Goal: Transaction & Acquisition: Purchase product/service

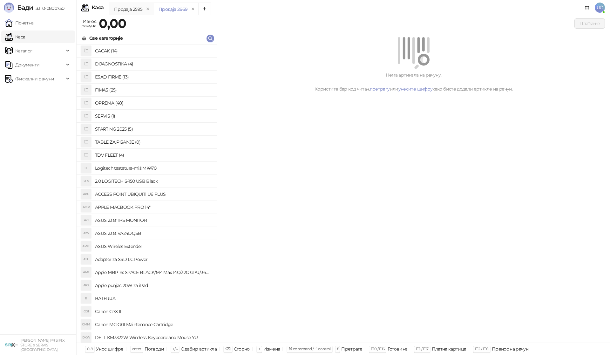
click at [121, 101] on h4 "OPREMA (48)" at bounding box center [153, 103] width 117 height 10
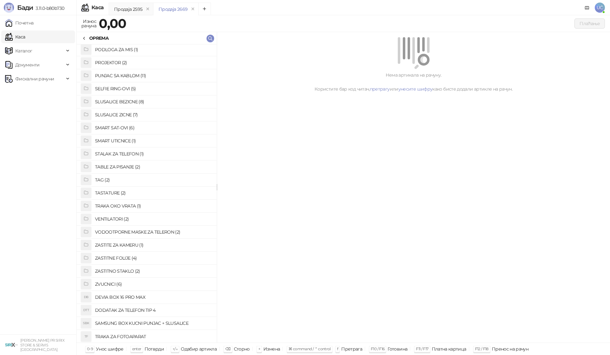
scroll to position [327, 0]
click at [130, 270] on h4 "ZASTITNO STAKLO (2)" at bounding box center [153, 271] width 117 height 10
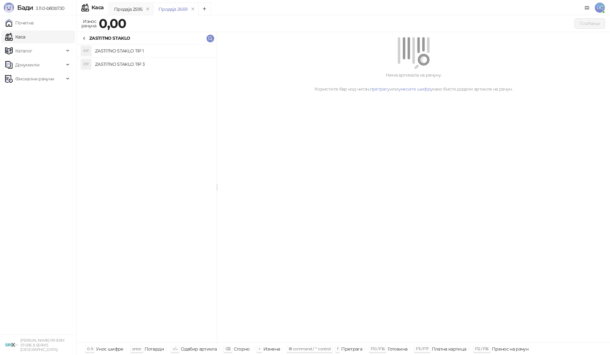
click at [124, 65] on h4 "ZASTITNO STAKLO TIP 3" at bounding box center [153, 64] width 117 height 10
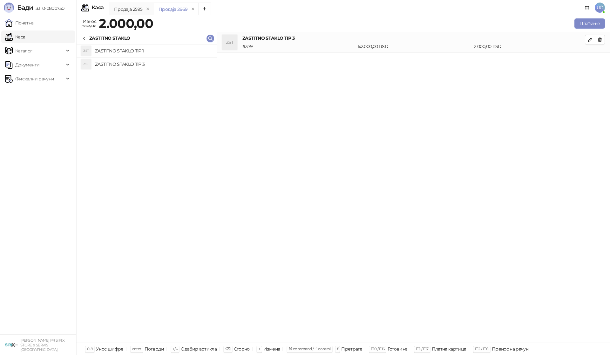
click at [88, 40] on div "ZASTITNO STAKLO" at bounding box center [106, 38] width 48 height 7
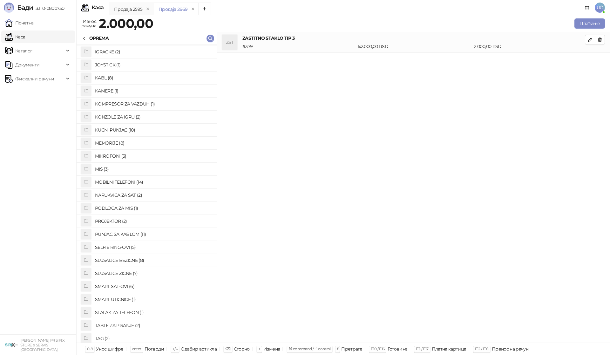
scroll to position [105, 0]
click at [130, 77] on h4 "FUTROLA ZA TELEFON (8)" at bounding box center [153, 76] width 117 height 10
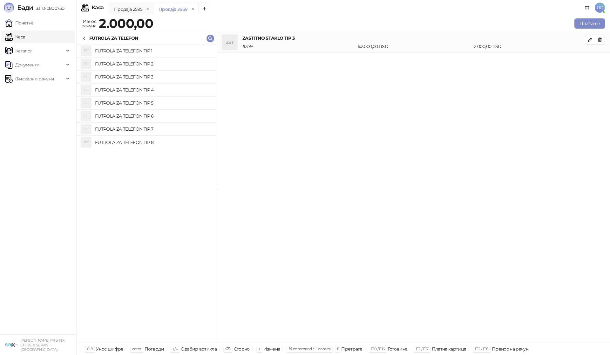
click at [141, 88] on h4 "FUTROLA ZA TELEFON TIP 4" at bounding box center [153, 90] width 117 height 10
click at [593, 23] on button "Плаћање" at bounding box center [590, 23] width 31 height 10
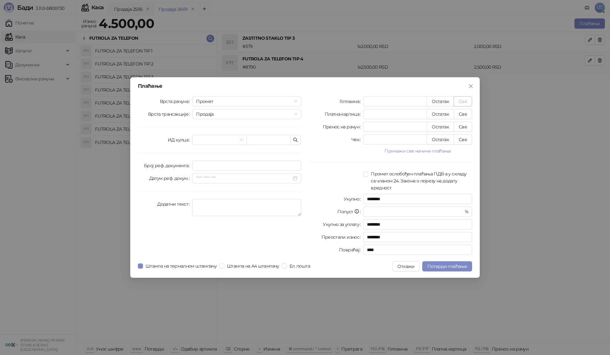
click at [470, 100] on button "Све" at bounding box center [463, 101] width 18 height 10
type input "****"
click at [241, 143] on span at bounding box center [219, 140] width 47 height 10
click at [244, 131] on div "Врста рачуна Промет Врста трансакције Продаја ИД купца Број реф. документа Дату…" at bounding box center [219, 176] width 171 height 161
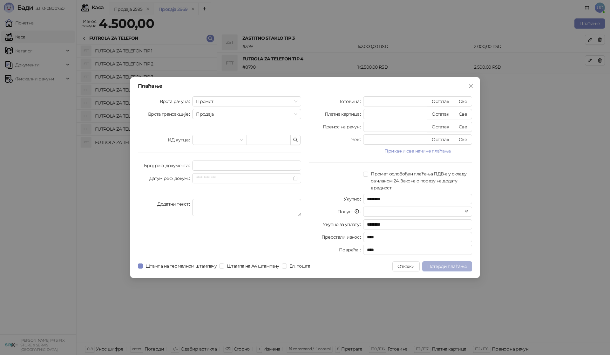
click at [454, 265] on span "Потврди плаћање" at bounding box center [447, 266] width 40 height 6
